Goal: Information Seeking & Learning: Learn about a topic

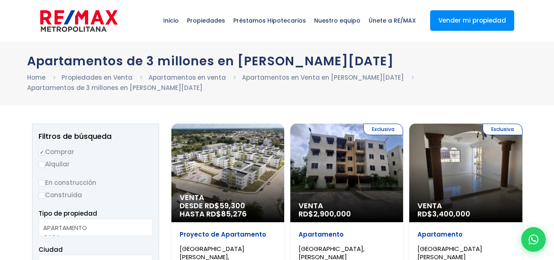
select select
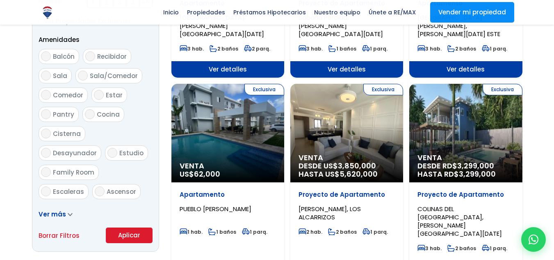
scroll to position [432, 0]
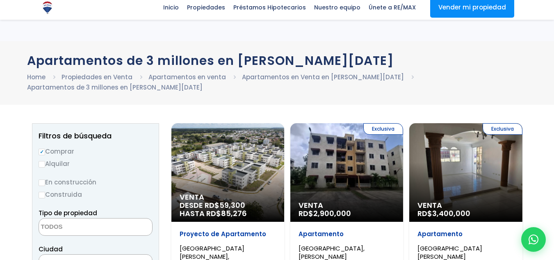
select select
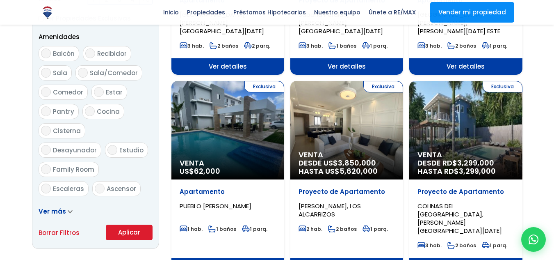
scroll to position [432, 0]
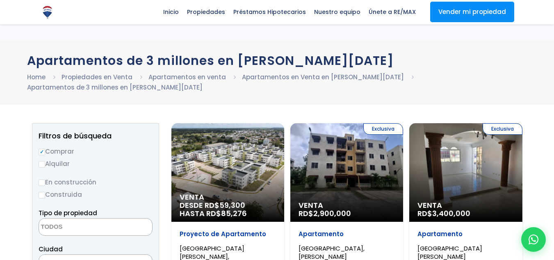
select select
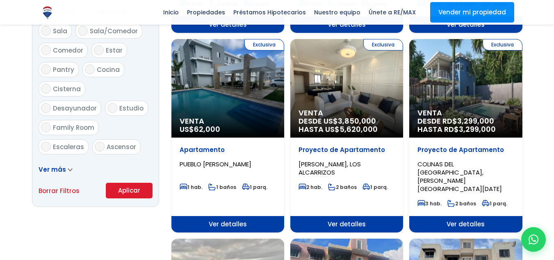
scroll to position [467, 0]
